Goal: Information Seeking & Learning: Learn about a topic

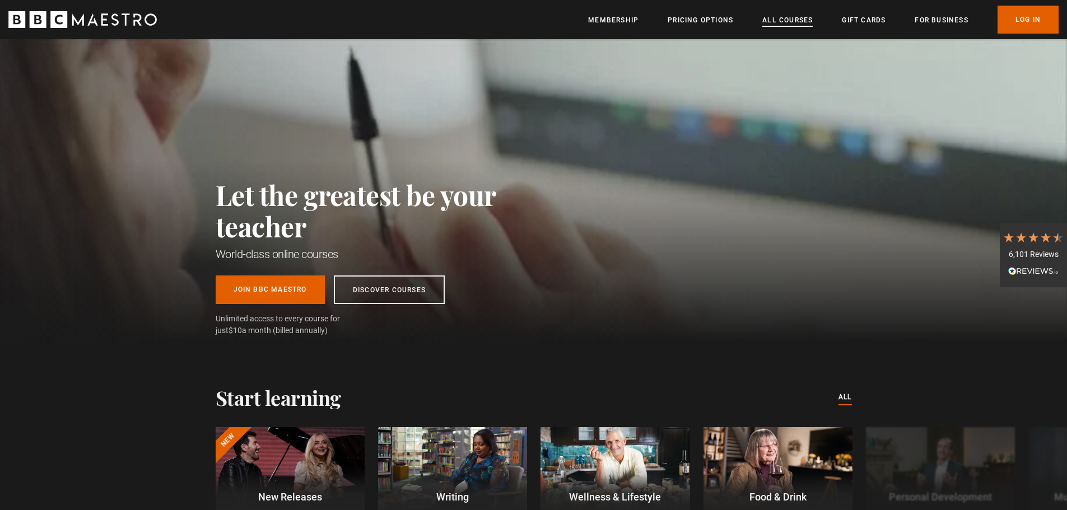
click at [783, 20] on link "All Courses" at bounding box center [788, 20] width 50 height 11
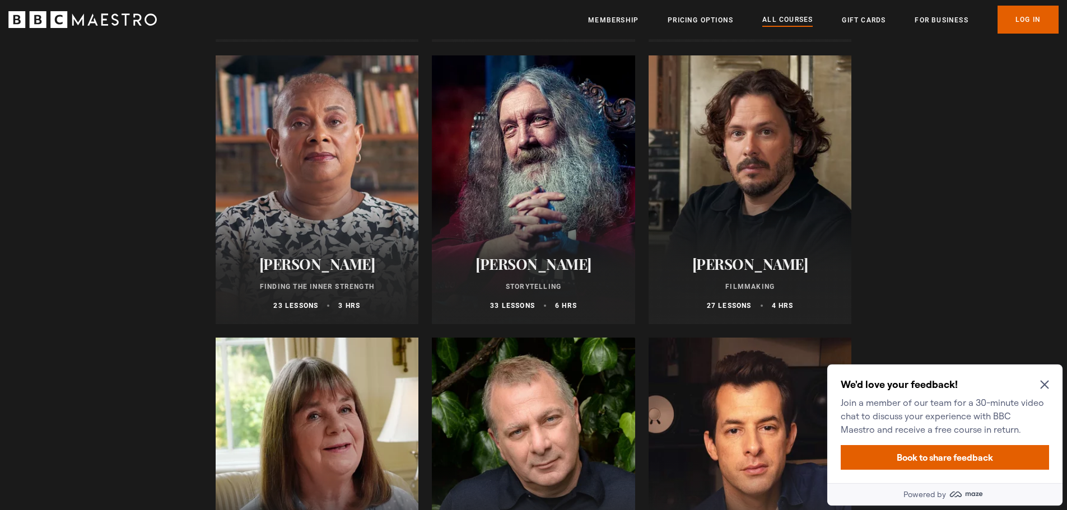
scroll to position [2970, 0]
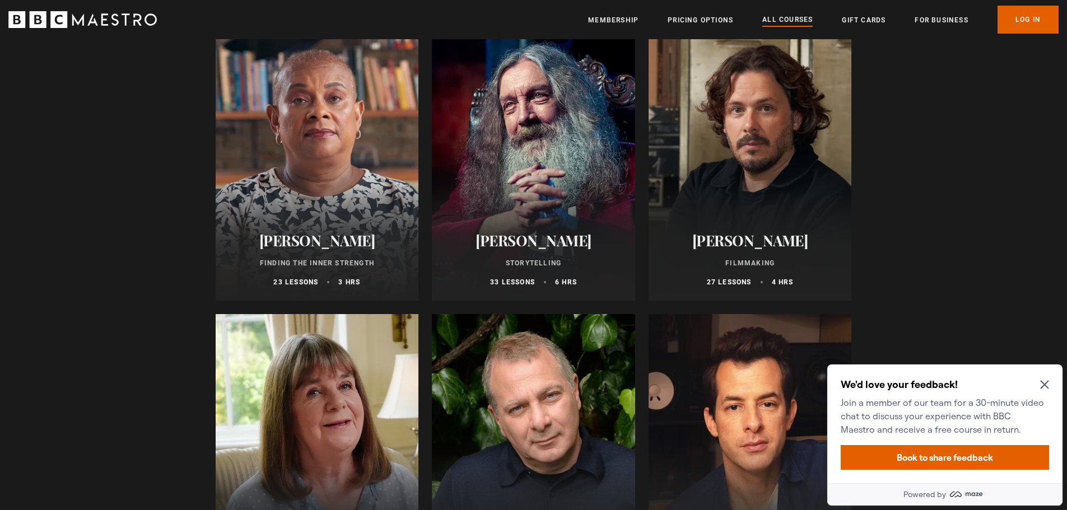
click at [526, 165] on div at bounding box center [533, 166] width 203 height 269
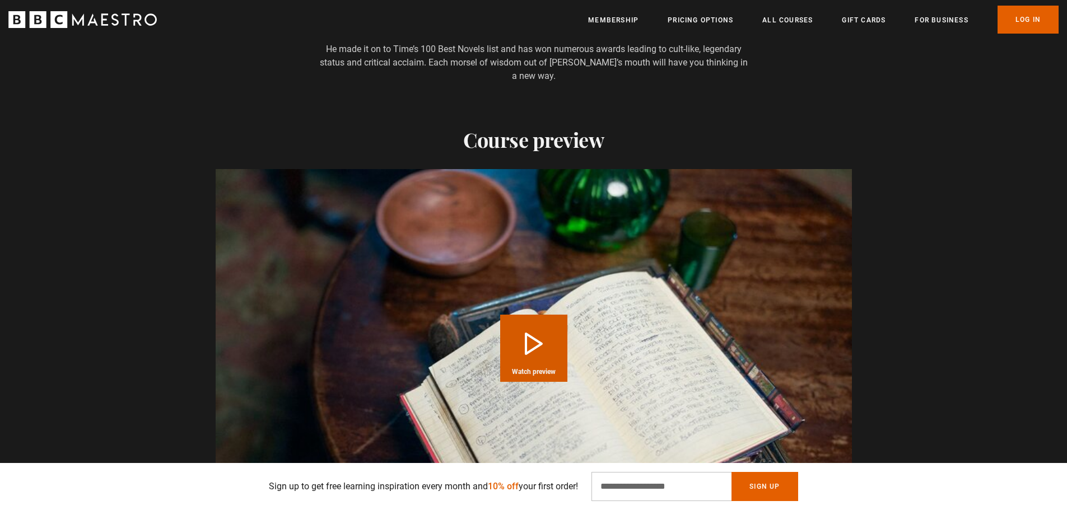
click at [510, 318] on button "Play Course overview for Storytelling with Alan Moore Watch preview" at bounding box center [533, 348] width 67 height 67
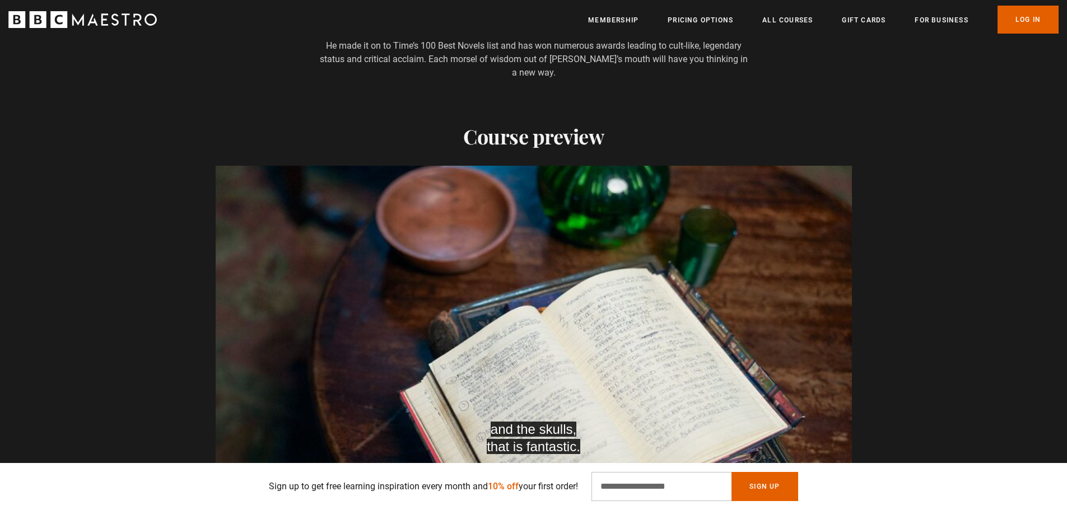
scroll to position [0, 1615]
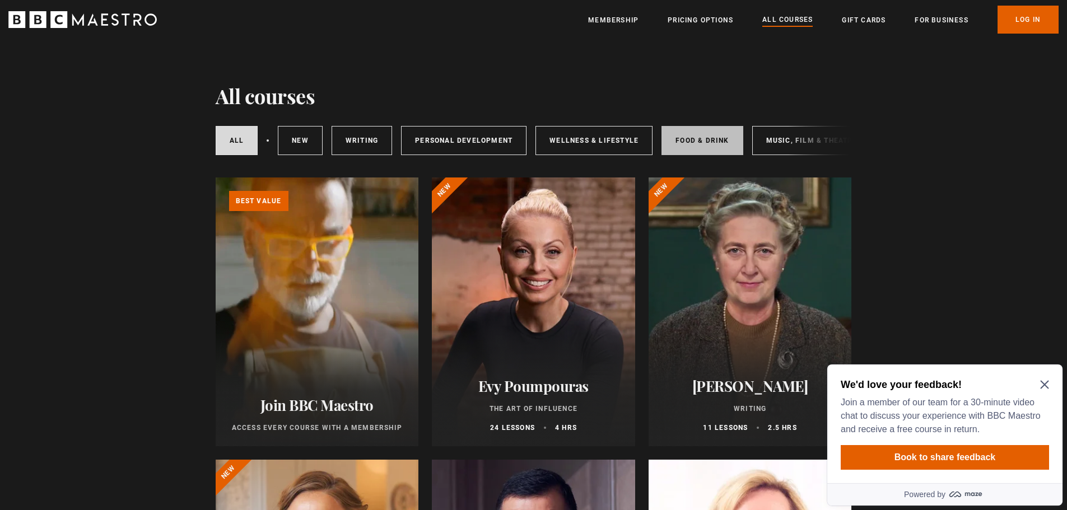
click at [695, 137] on link "Food & Drink" at bounding box center [702, 140] width 81 height 29
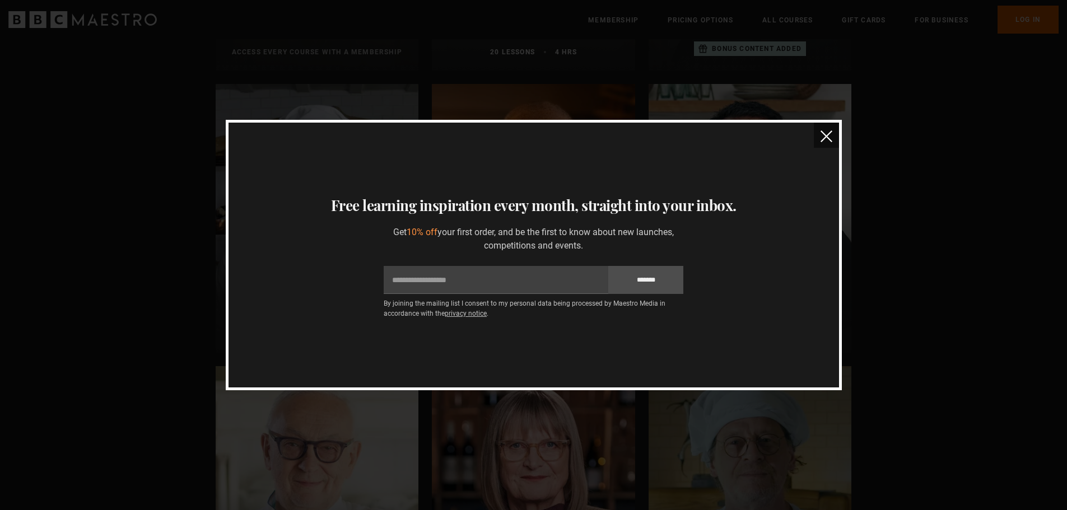
scroll to position [264, 0]
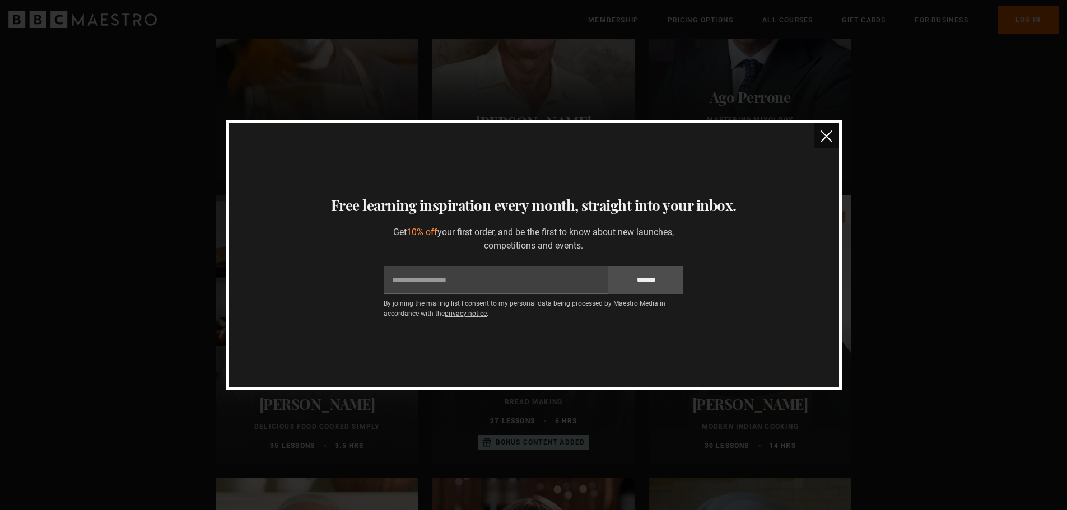
click at [826, 134] on img "close" at bounding box center [827, 137] width 12 height 12
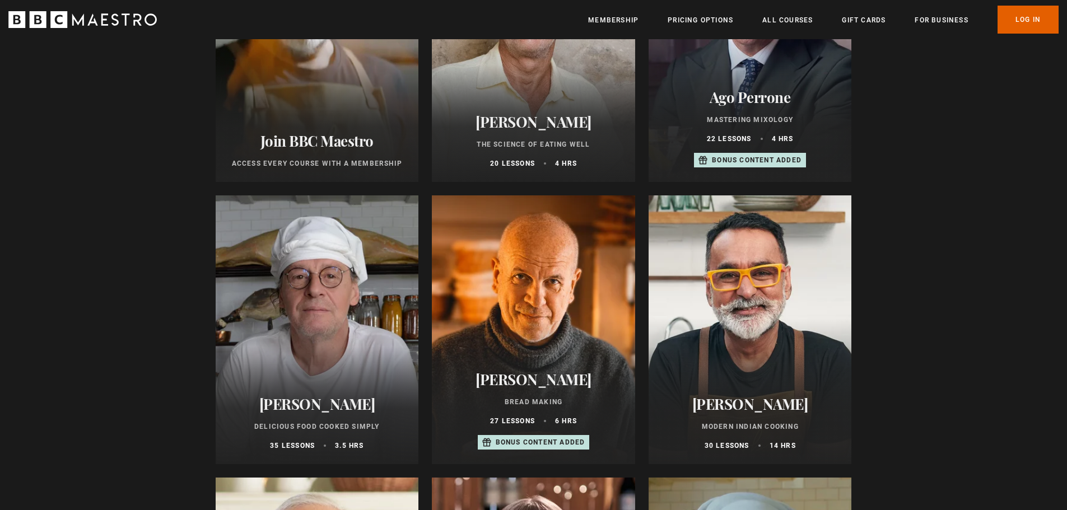
scroll to position [0, 0]
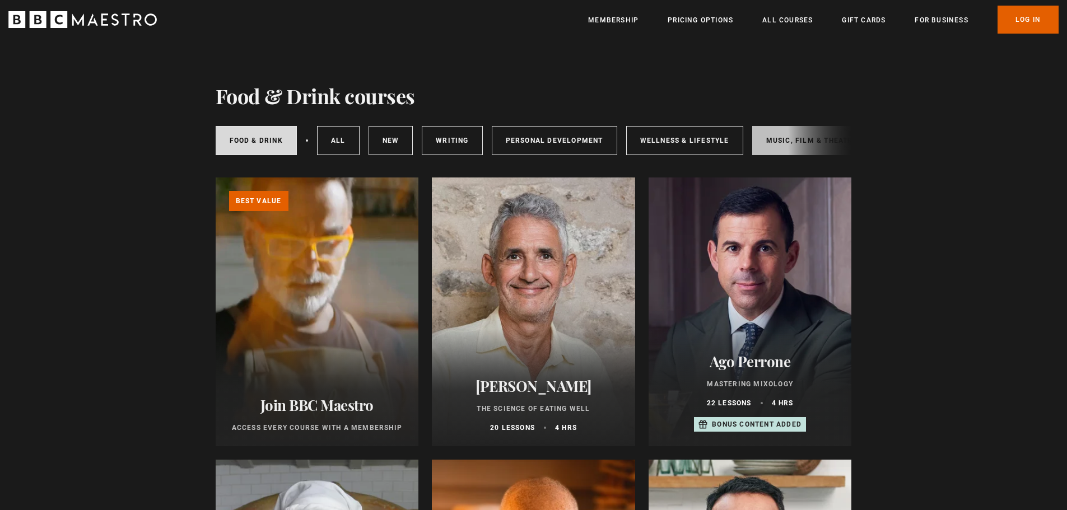
click at [783, 143] on link "Music, Film & Theatre" at bounding box center [812, 140] width 119 height 29
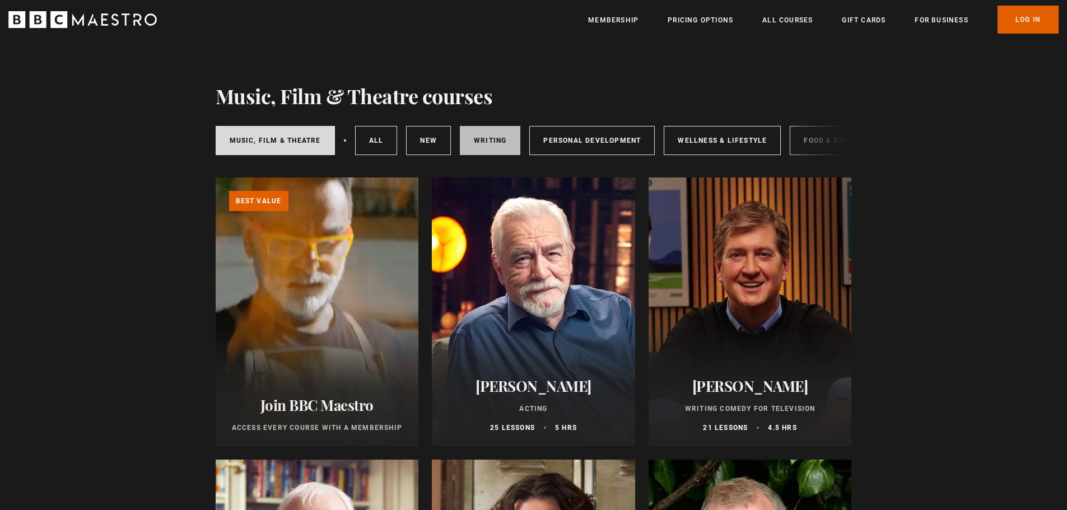
click at [485, 141] on link "Writing" at bounding box center [490, 140] width 61 height 29
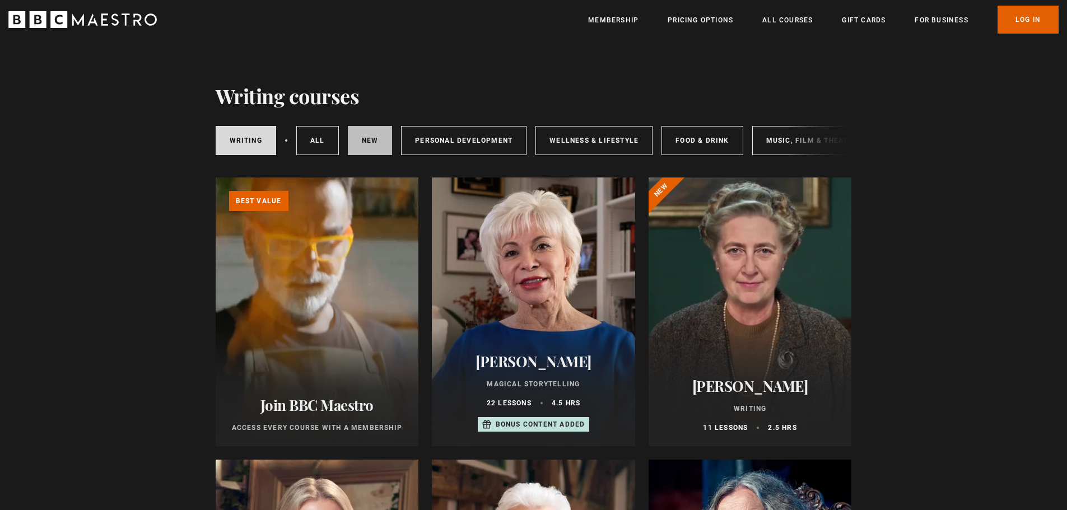
click at [375, 133] on link "New courses" at bounding box center [370, 140] width 45 height 29
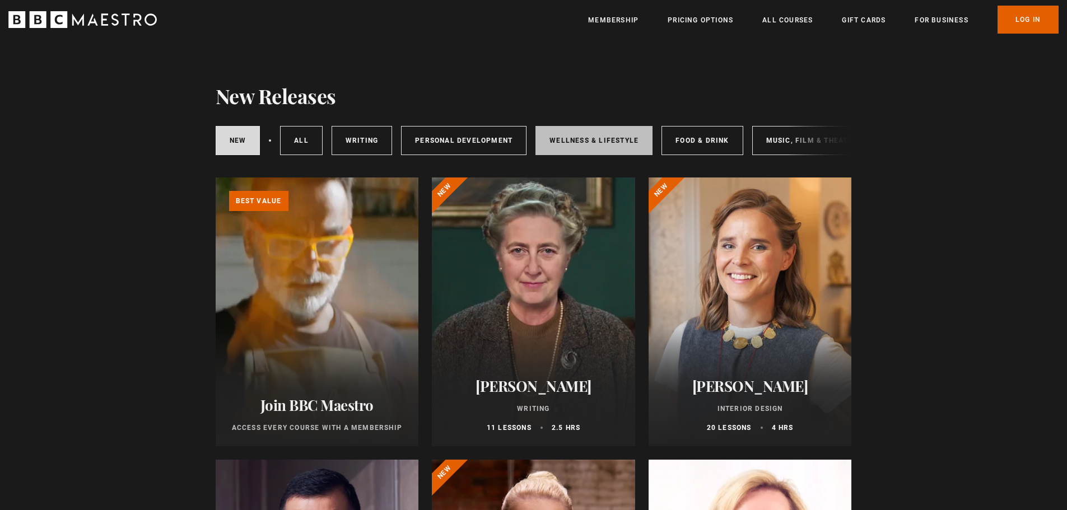
click at [598, 132] on link "Wellness & Lifestyle" at bounding box center [594, 140] width 117 height 29
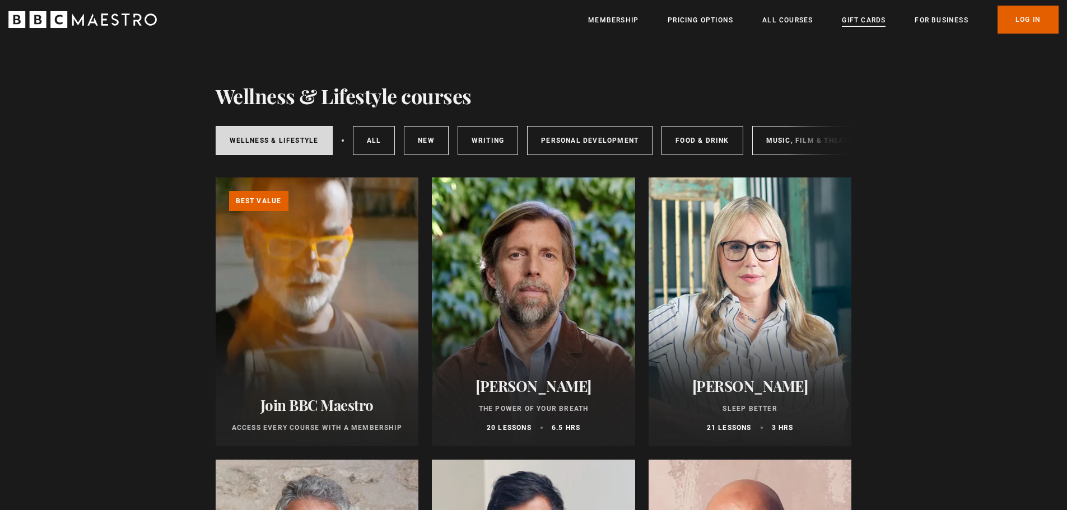
click at [865, 20] on link "Gift Cards" at bounding box center [864, 20] width 44 height 11
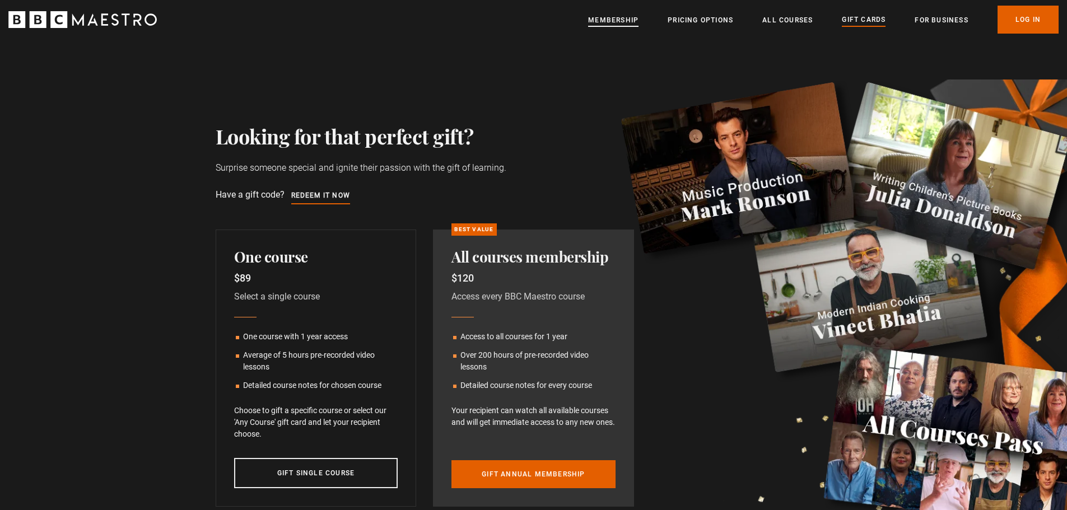
click at [633, 18] on link "Membership" at bounding box center [613, 20] width 50 height 11
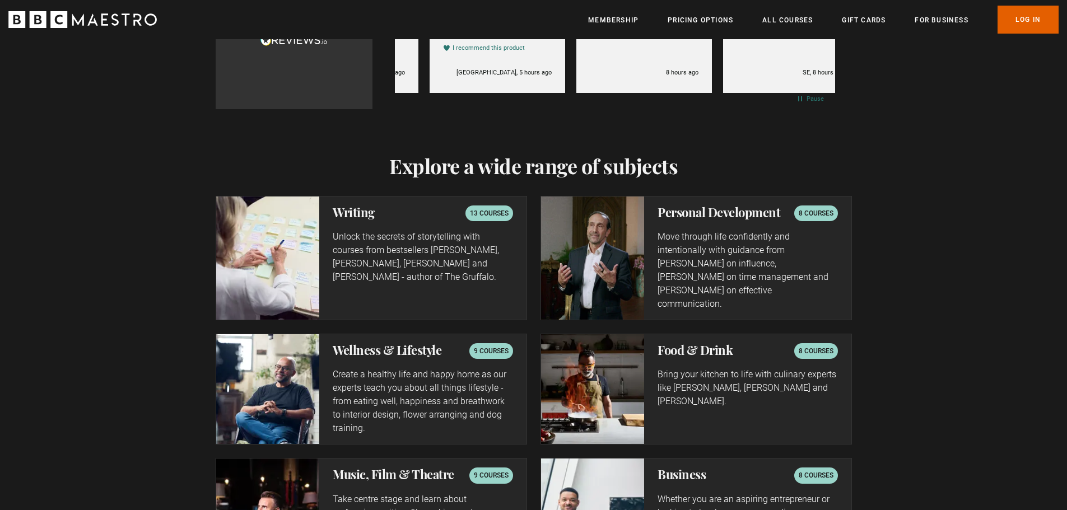
scroll to position [0, 147]
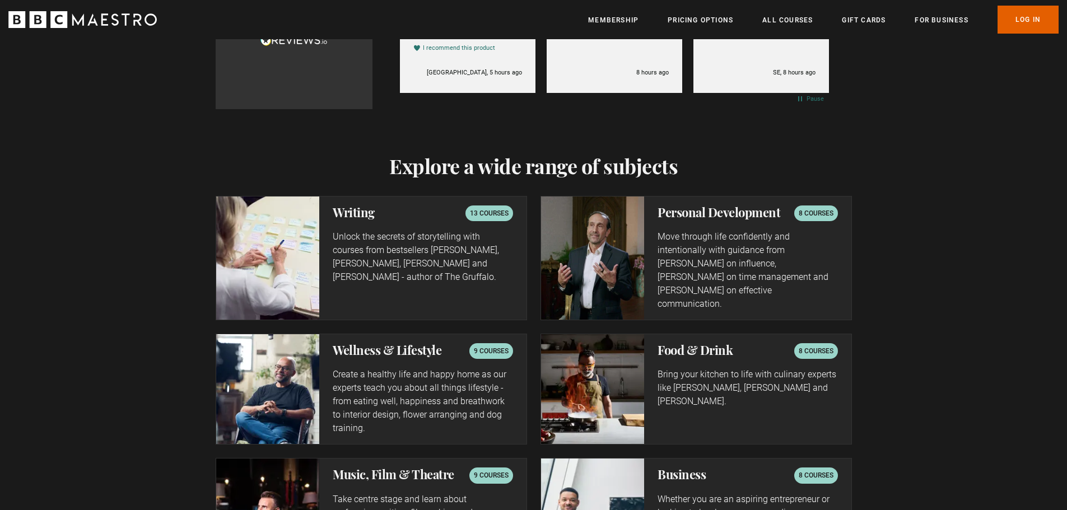
click at [483, 211] on p "13 courses" at bounding box center [489, 213] width 39 height 11
click at [266, 222] on img at bounding box center [268, 258] width 104 height 123
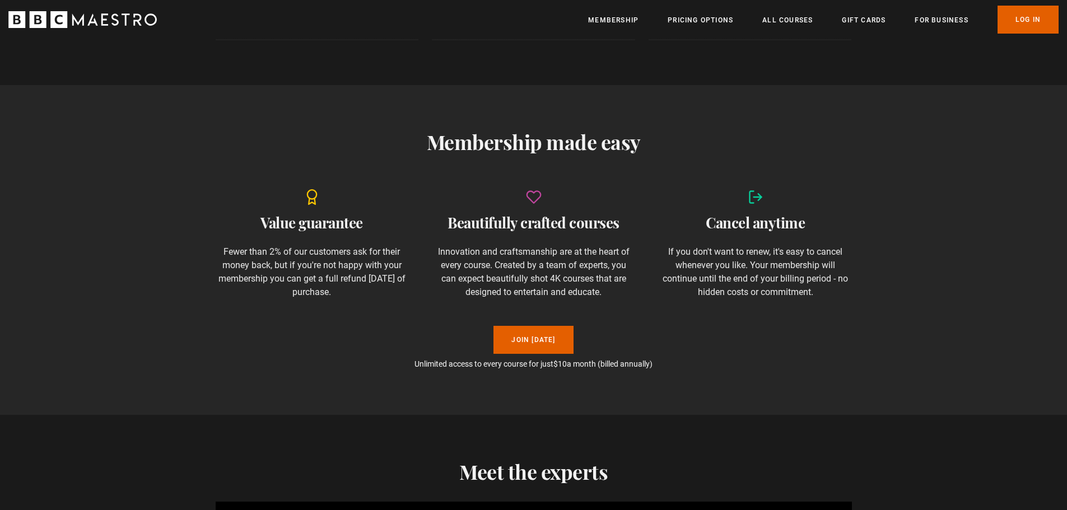
scroll to position [672, 0]
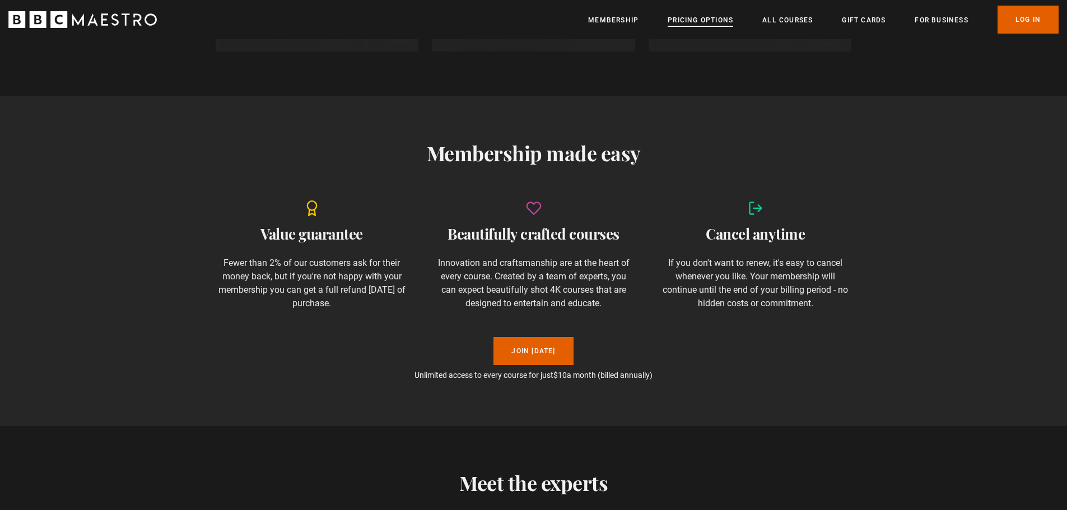
click at [682, 18] on link "Pricing Options" at bounding box center [701, 20] width 66 height 11
